Goal: Information Seeking & Learning: Learn about a topic

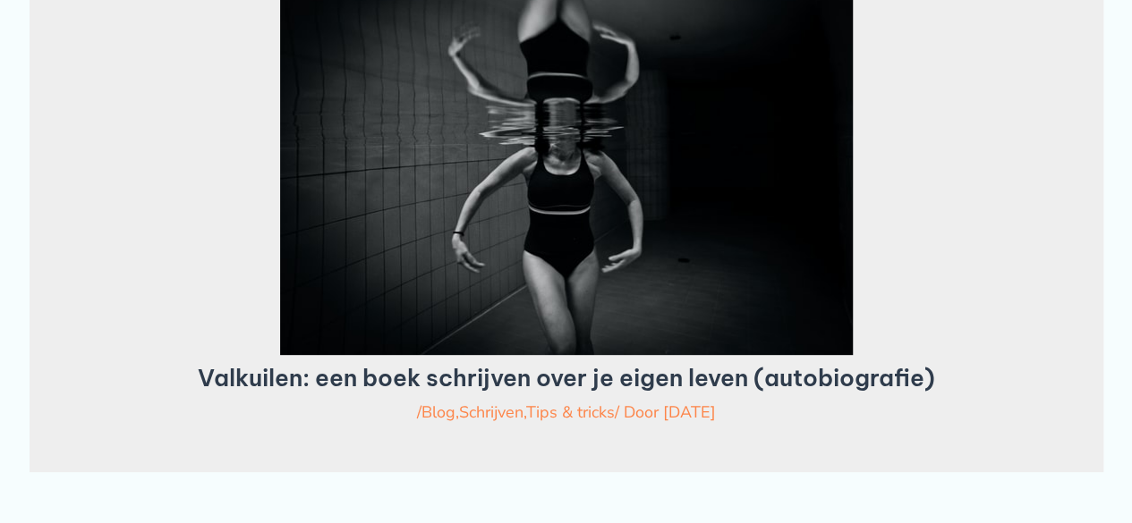
click at [322, 302] on img at bounding box center [566, 150] width 573 height 412
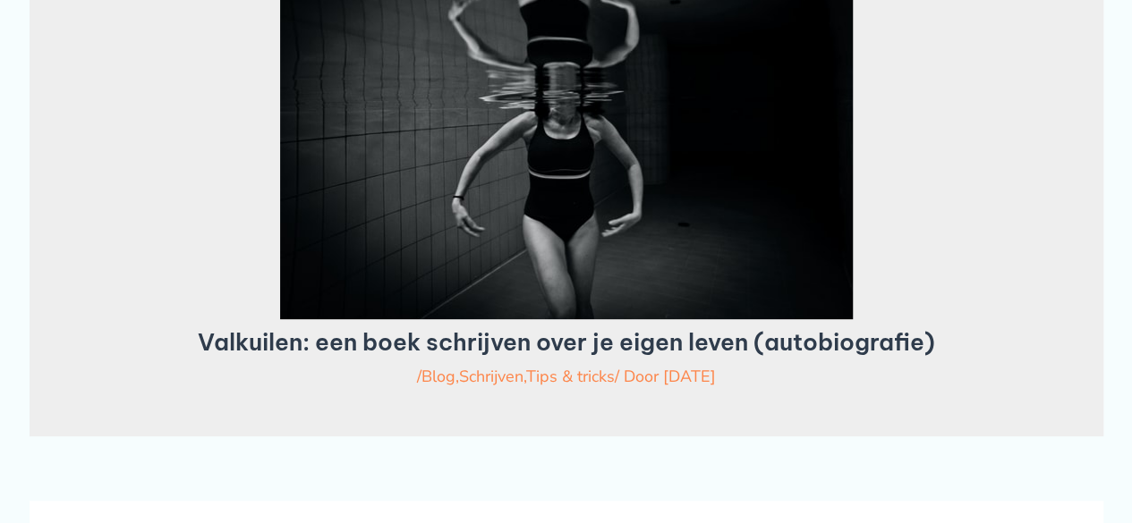
click at [322, 302] on img at bounding box center [566, 114] width 573 height 412
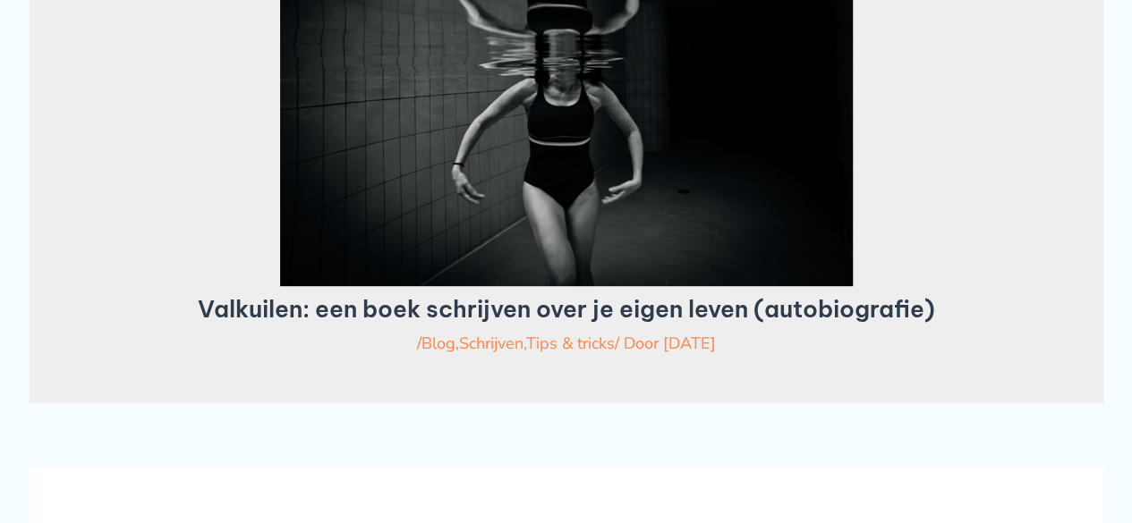
scroll to position [251, 0]
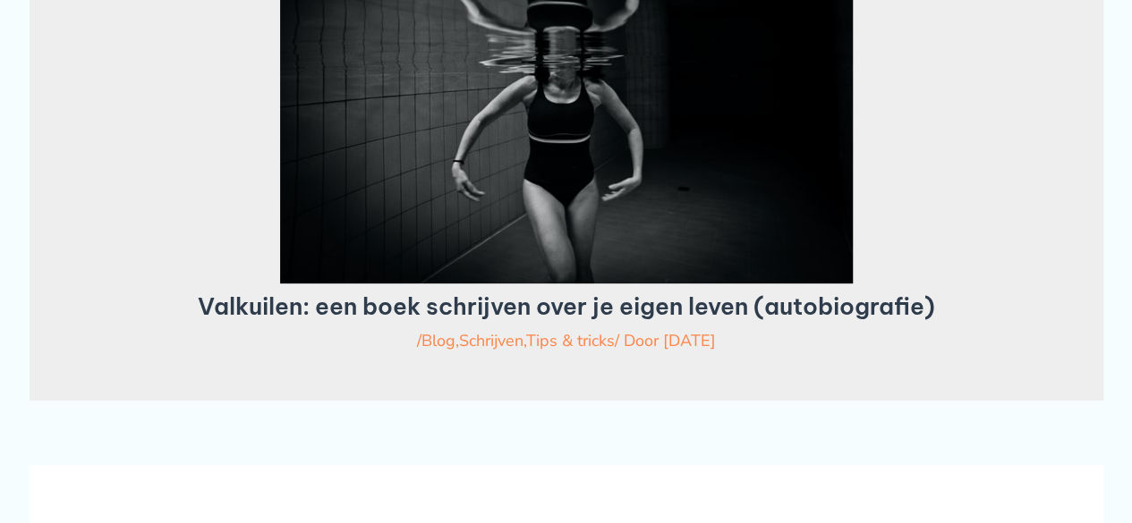
click at [322, 284] on img at bounding box center [566, 78] width 573 height 412
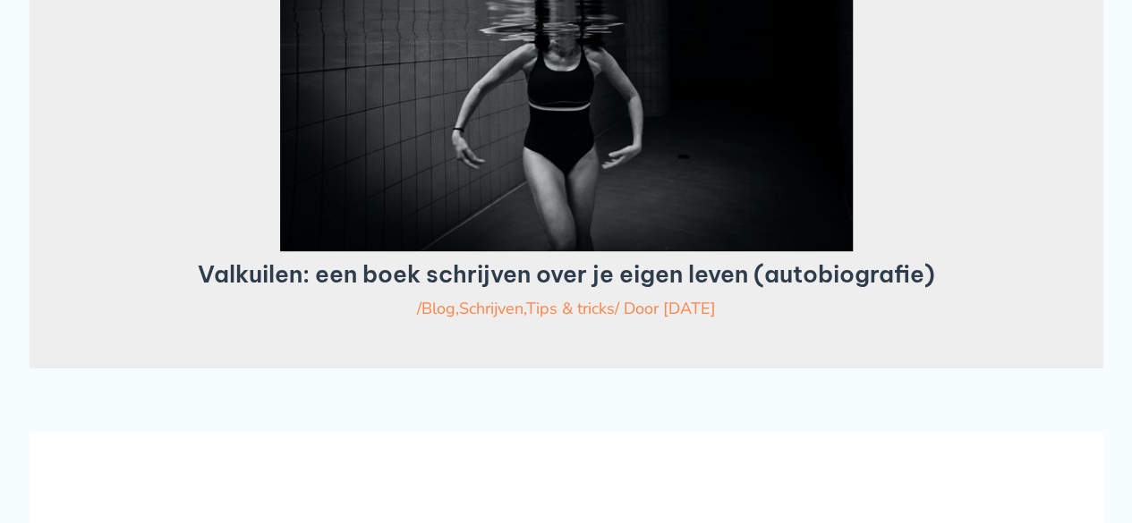
scroll to position [286, 0]
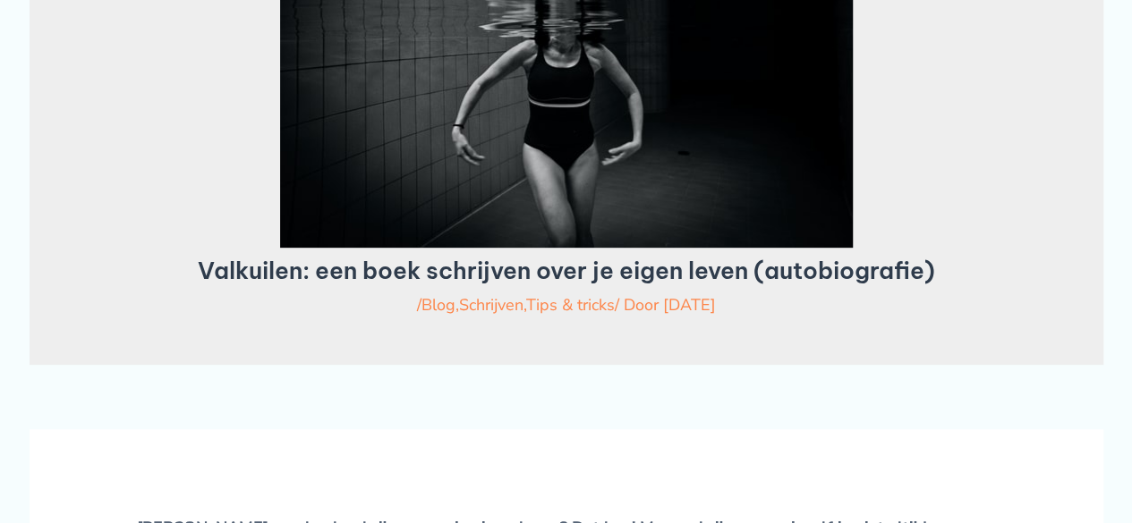
click at [322, 285] on h1 "Valkuilen: een boek schrijven over je eigen leven (autobiografie)" at bounding box center [566, 271] width 941 height 28
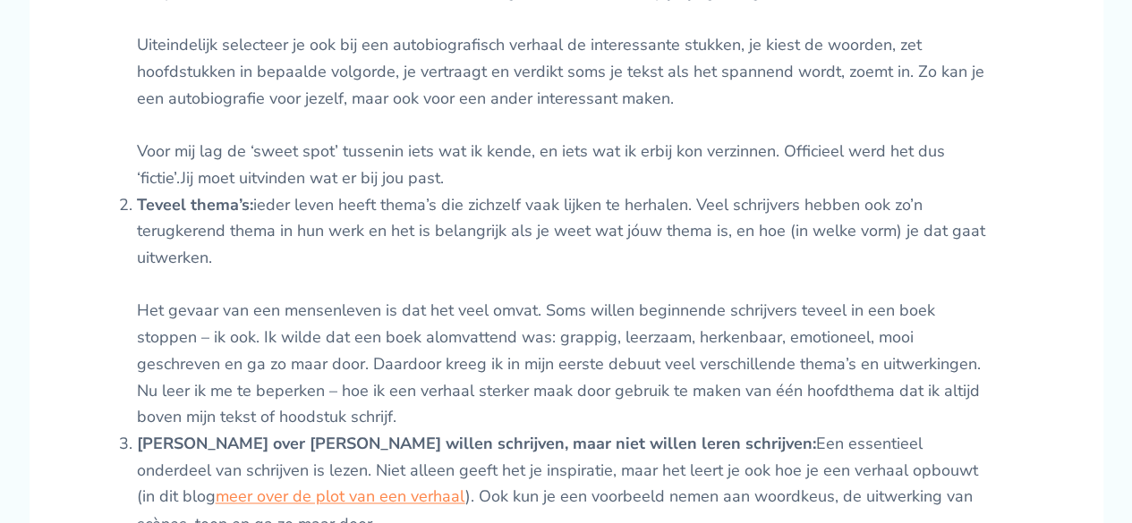
scroll to position [1217, 0]
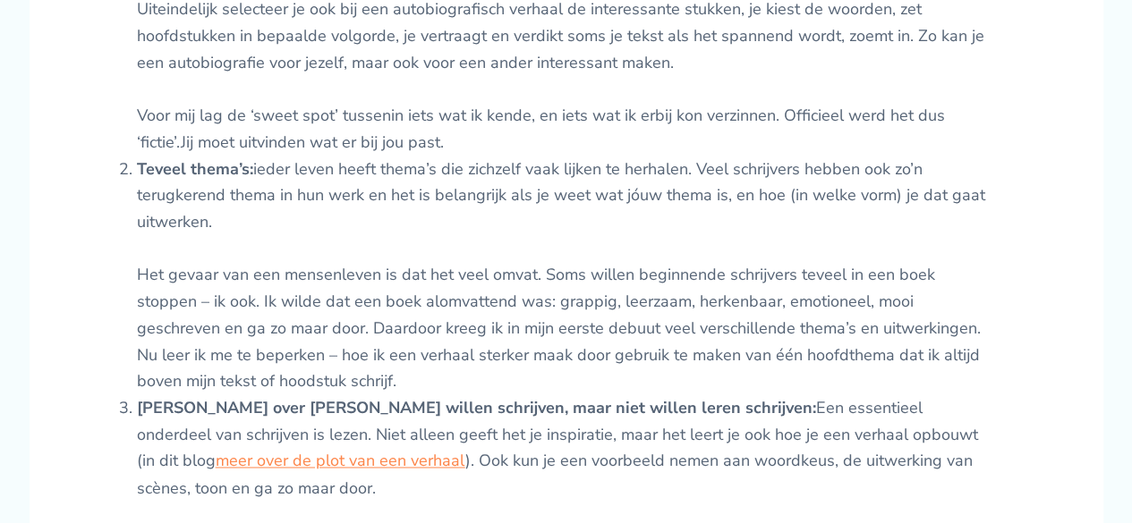
click at [335, 295] on li "Teveel thema’s: ieder leven heeft thema’s die zichzelf vaak lijken te herhalen.…" at bounding box center [566, 276] width 859 height 239
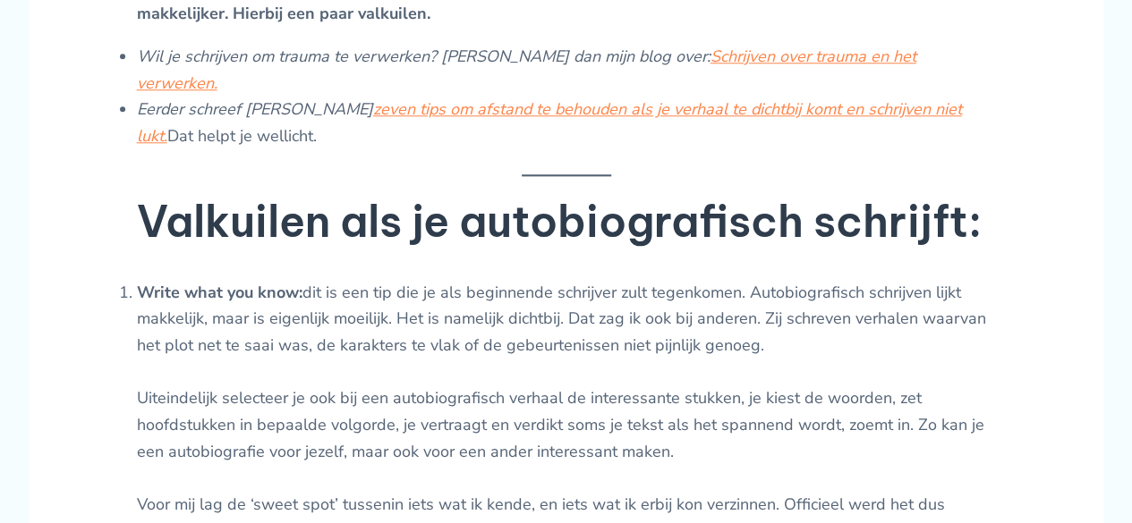
scroll to position [823, 0]
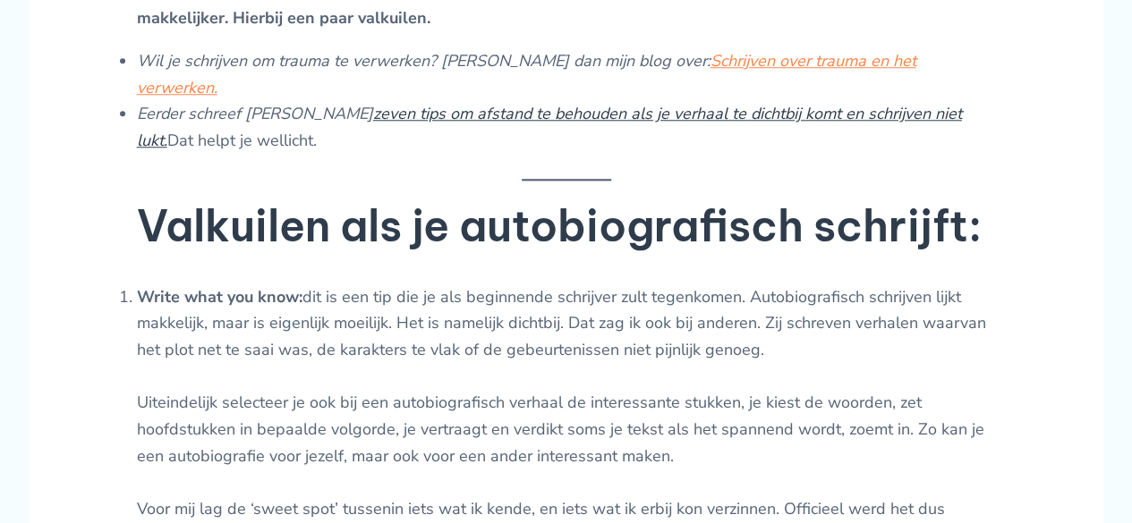
click at [410, 117] on link "zeven tips om afstand te behouden als je verhaal te dichtbij komt en schrijven …" at bounding box center [549, 127] width 825 height 48
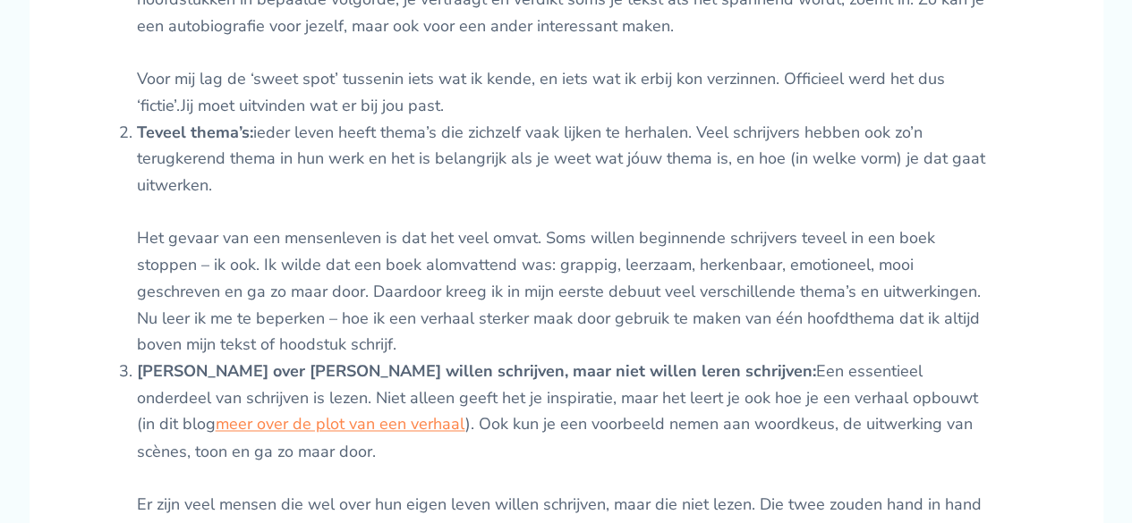
scroll to position [1253, 0]
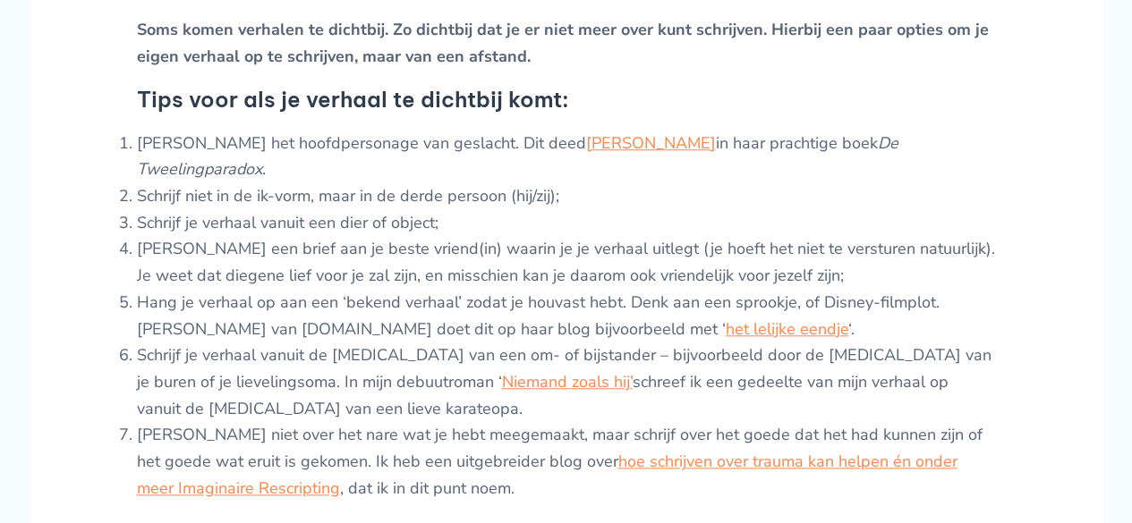
scroll to position [752, 0]
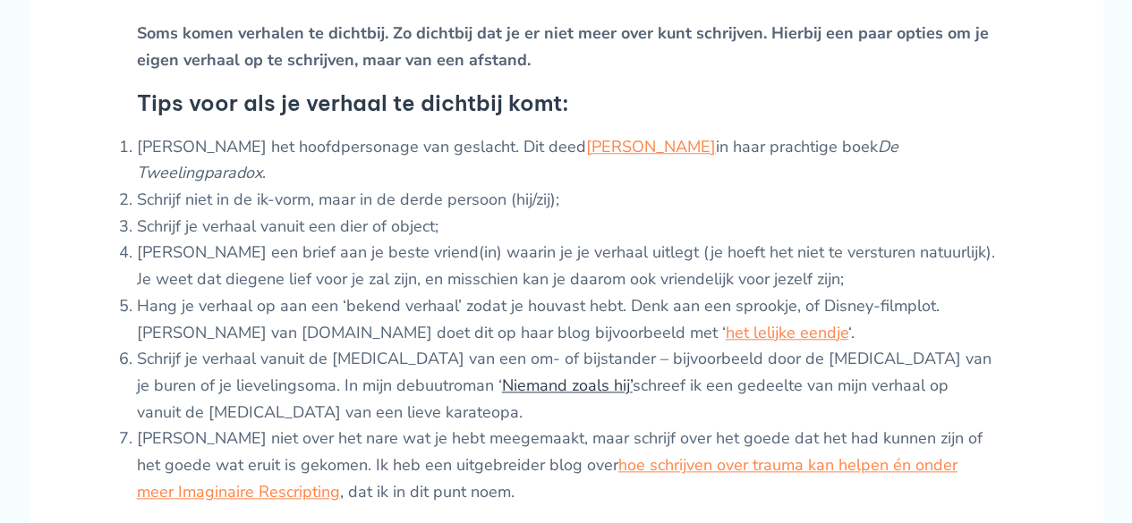
click at [502, 386] on link "Niemand zoals hij’" at bounding box center [567, 385] width 131 height 21
